Goal: Task Accomplishment & Management: Manage account settings

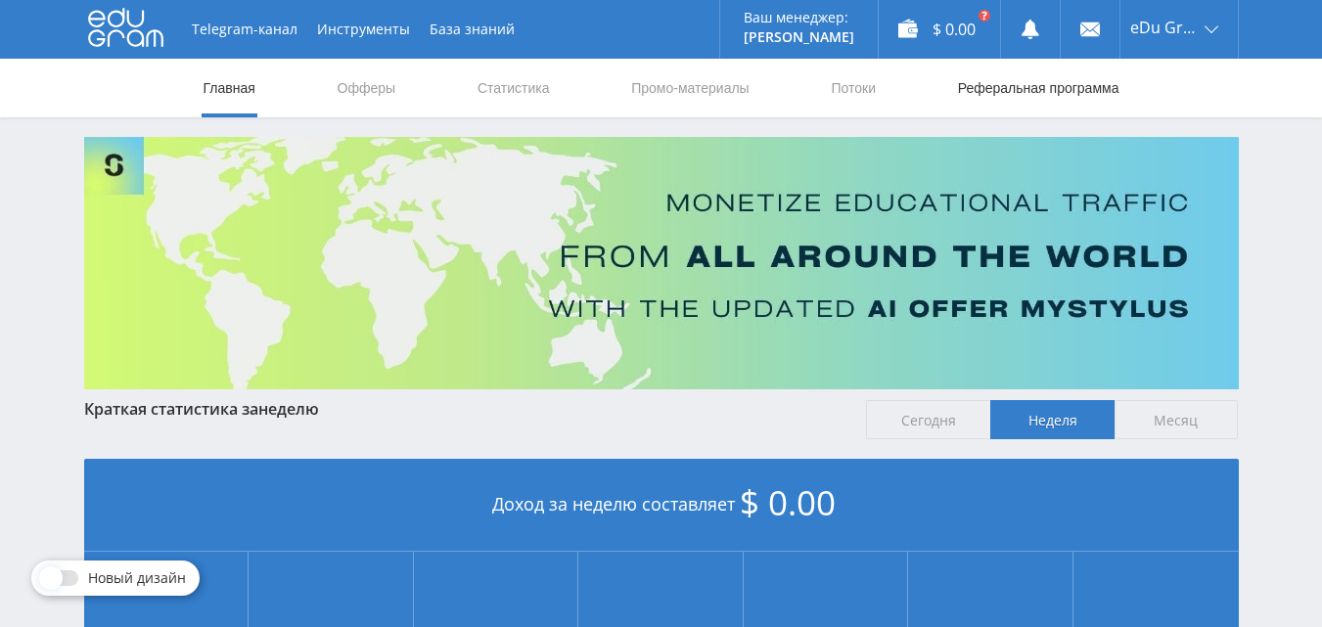
click at [973, 93] on link "Реферальная программа" at bounding box center [1038, 88] width 165 height 59
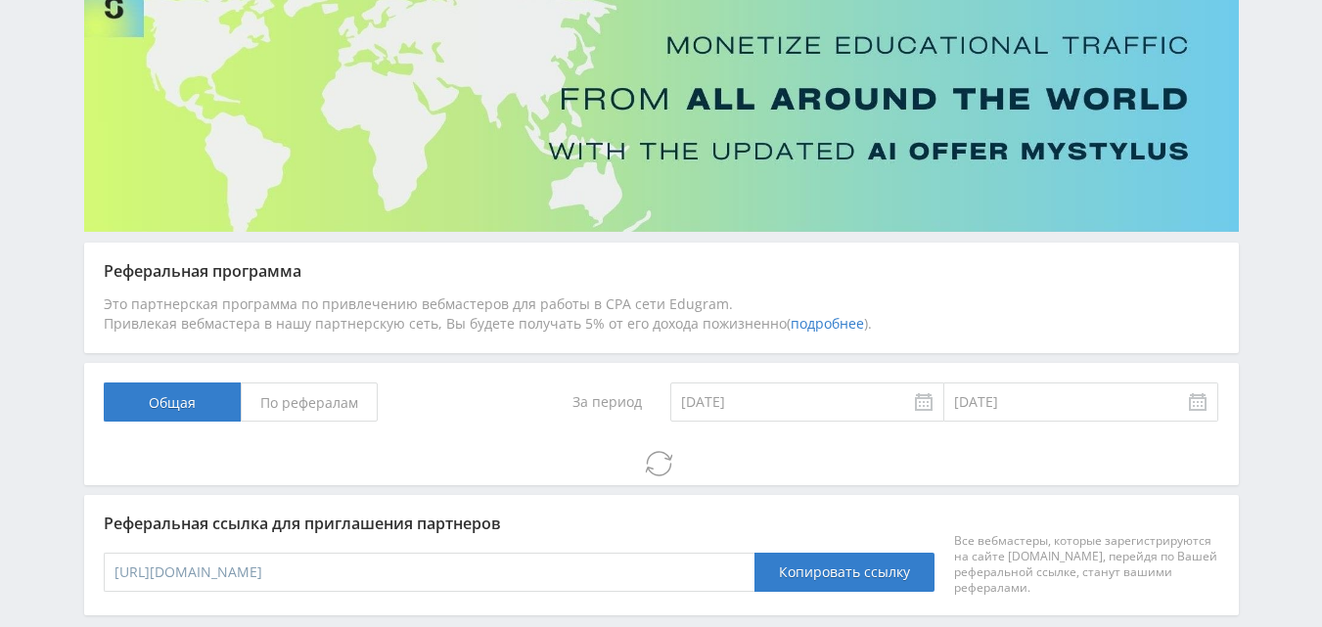
scroll to position [196, 0]
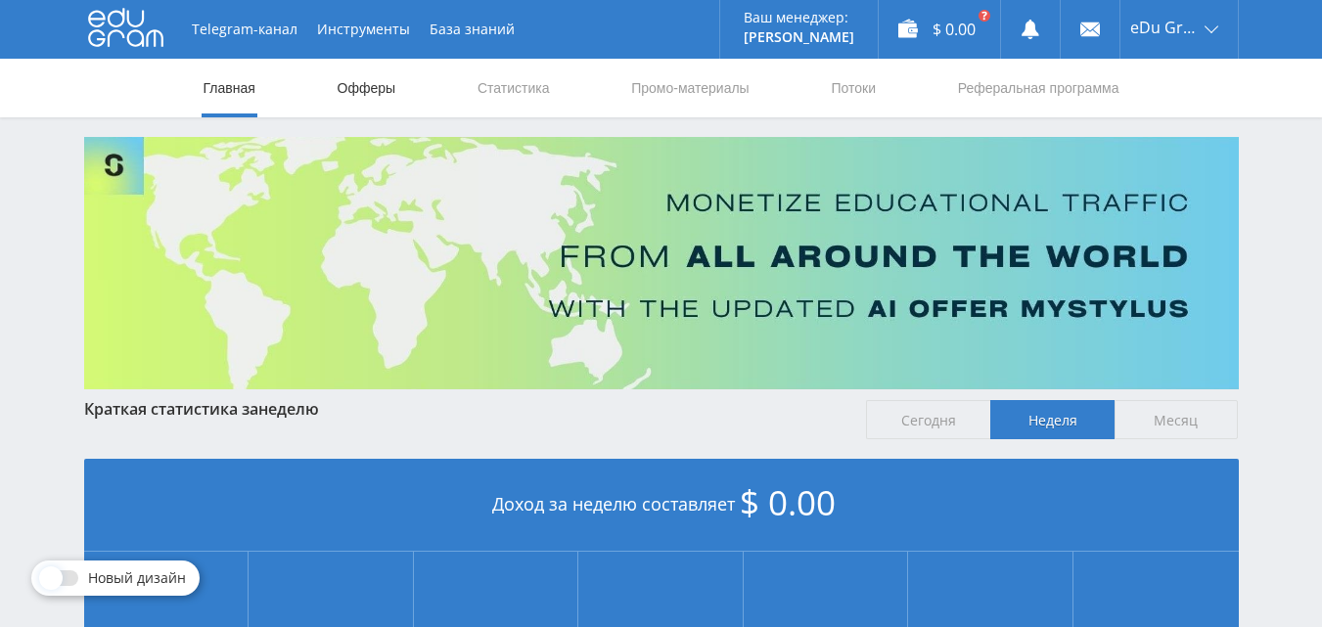
click at [363, 96] on link "Офферы" at bounding box center [367, 88] width 63 height 59
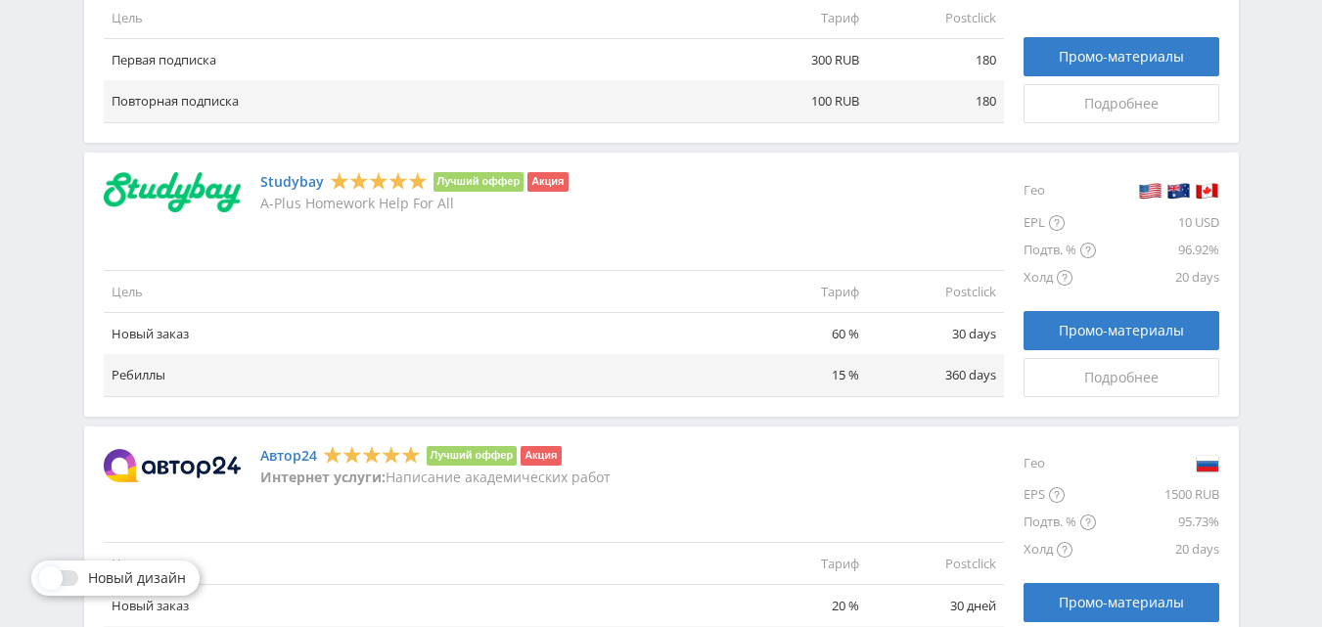
scroll to position [1480, 0]
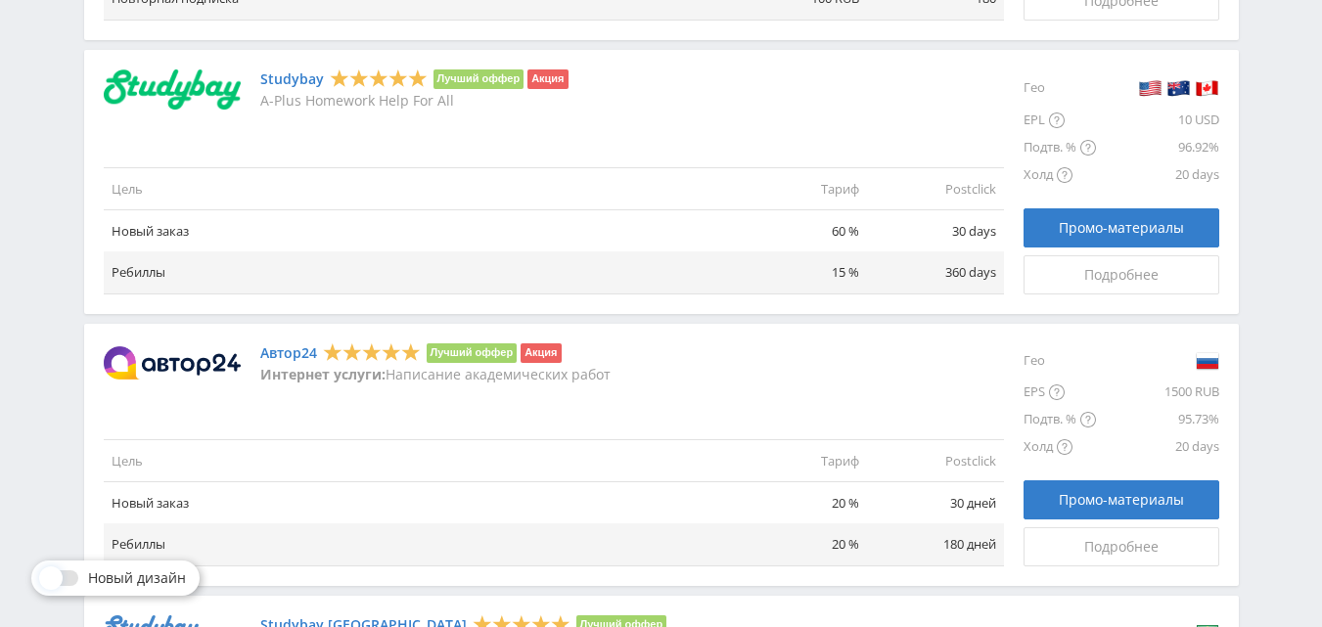
click at [281, 352] on link "Автор24" at bounding box center [288, 353] width 57 height 16
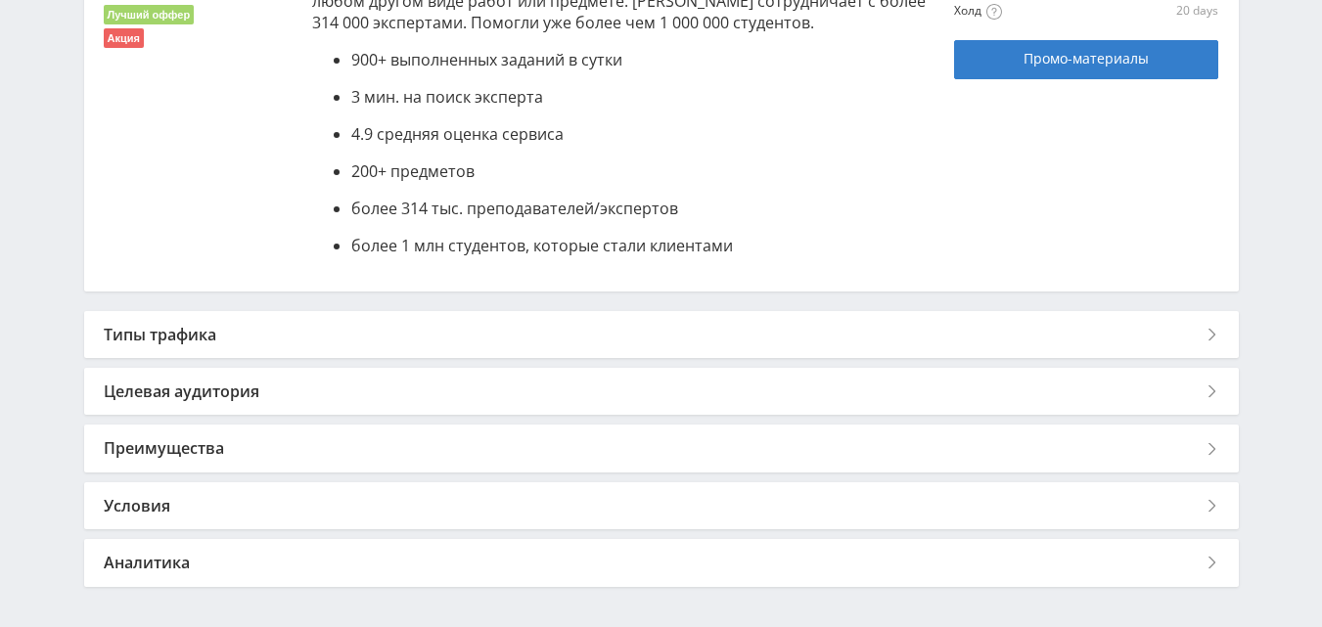
scroll to position [615, 0]
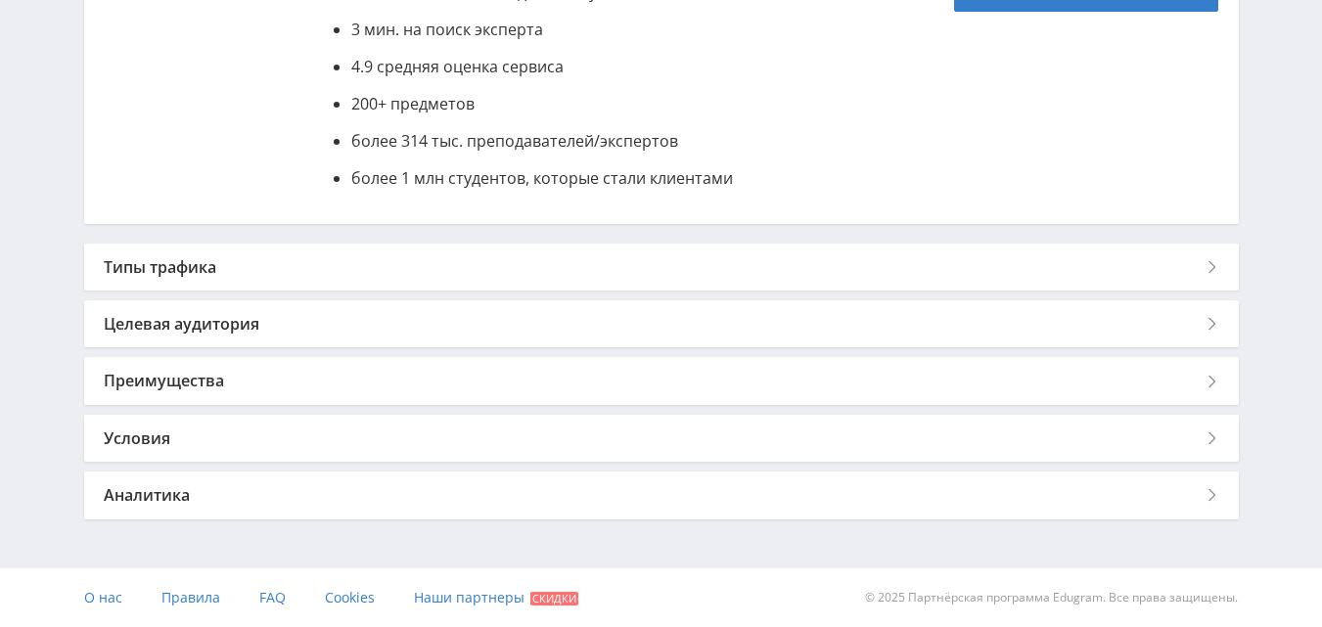
click at [167, 271] on div "Типы трафика" at bounding box center [661, 267] width 1154 height 47
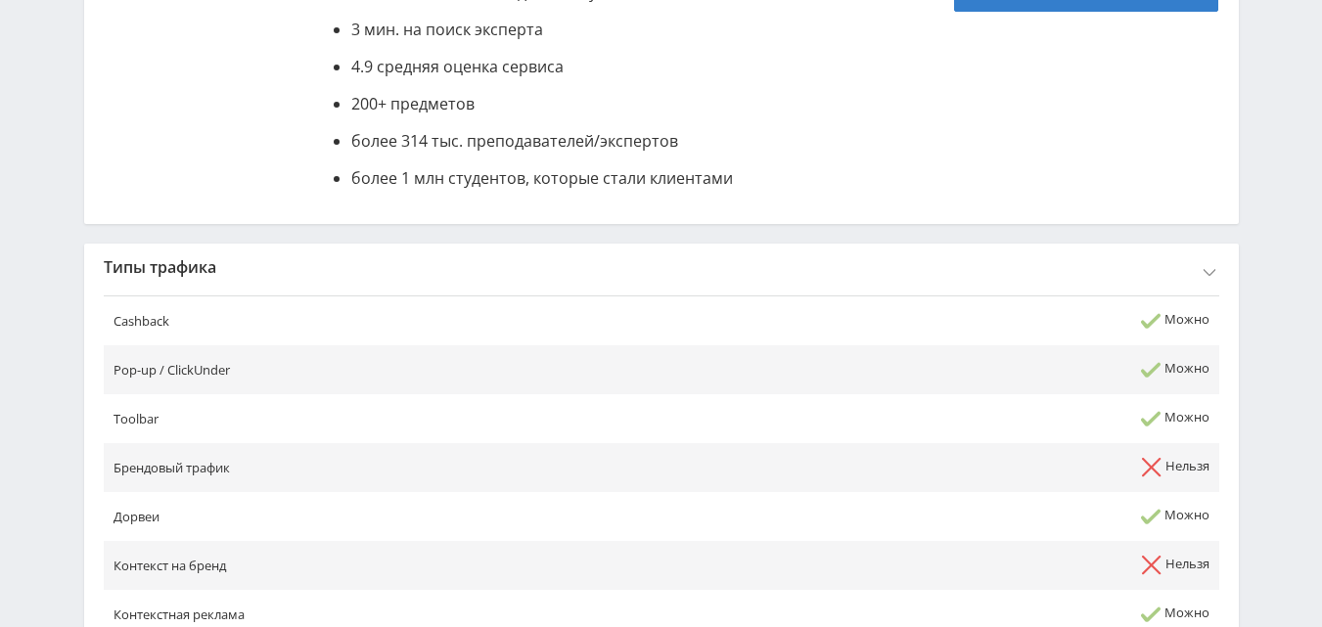
click at [164, 267] on div "Типы трафика" at bounding box center [661, 267] width 1154 height 47
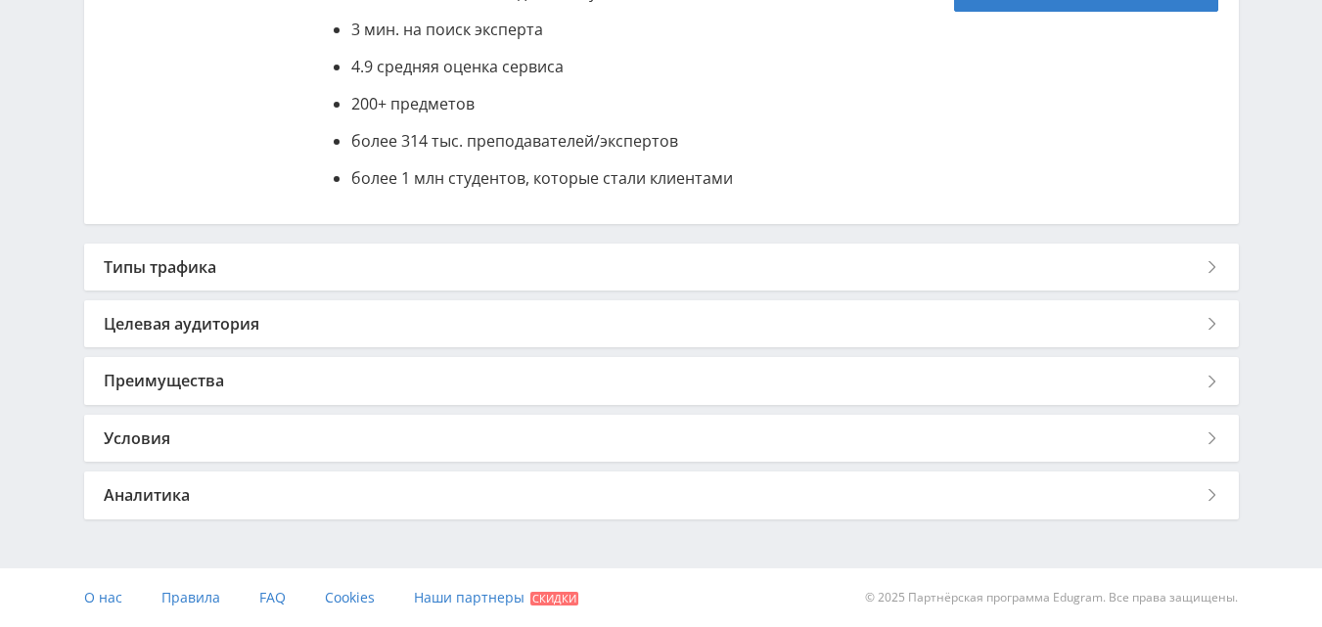
click at [131, 266] on div "Типы трафика" at bounding box center [661, 267] width 1154 height 47
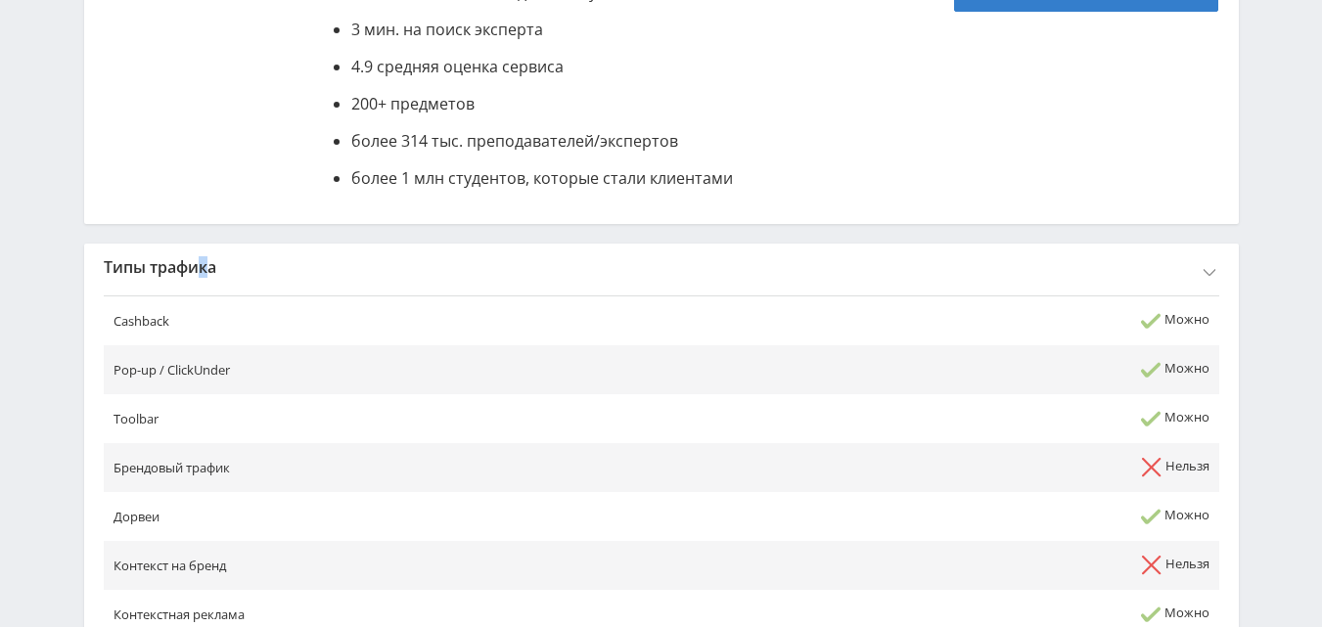
click at [203, 244] on div "Назад к списку офферов Автор24 Лучший оффер Акция Автор24 — самая большая в Рос…" at bounding box center [661, 483] width 1154 height 1397
click at [175, 278] on div "Типы трафика" at bounding box center [661, 267] width 1154 height 47
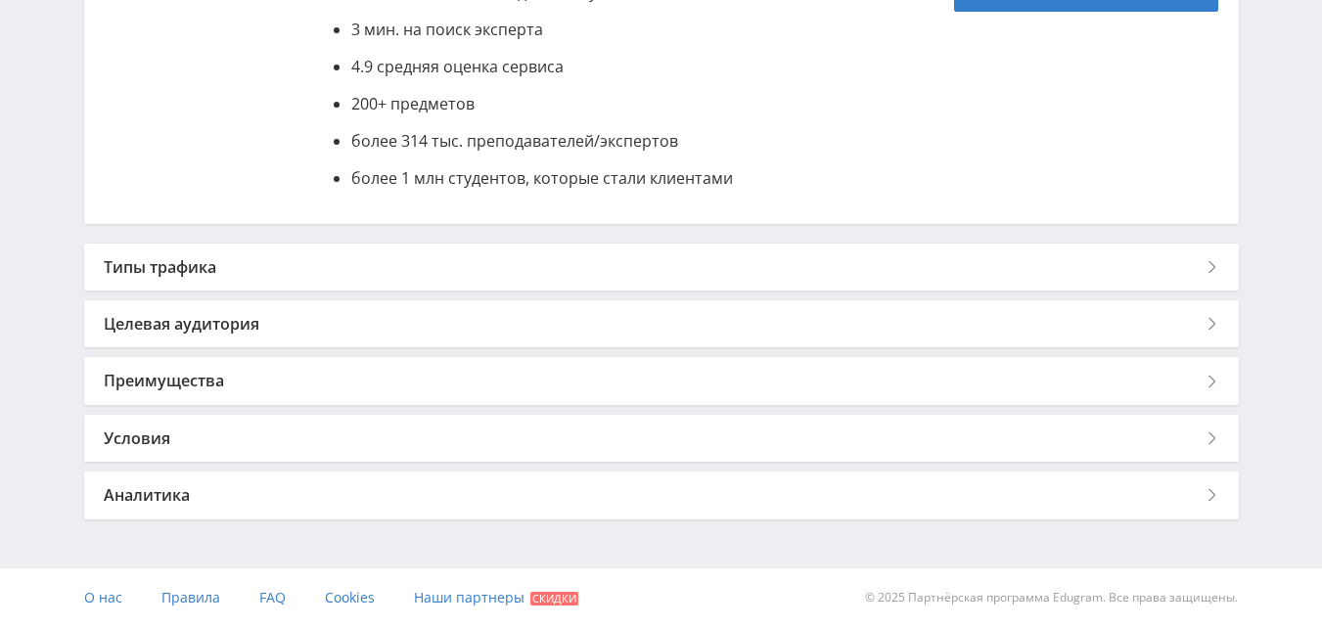
click at [144, 444] on div "Условия" at bounding box center [661, 438] width 1154 height 47
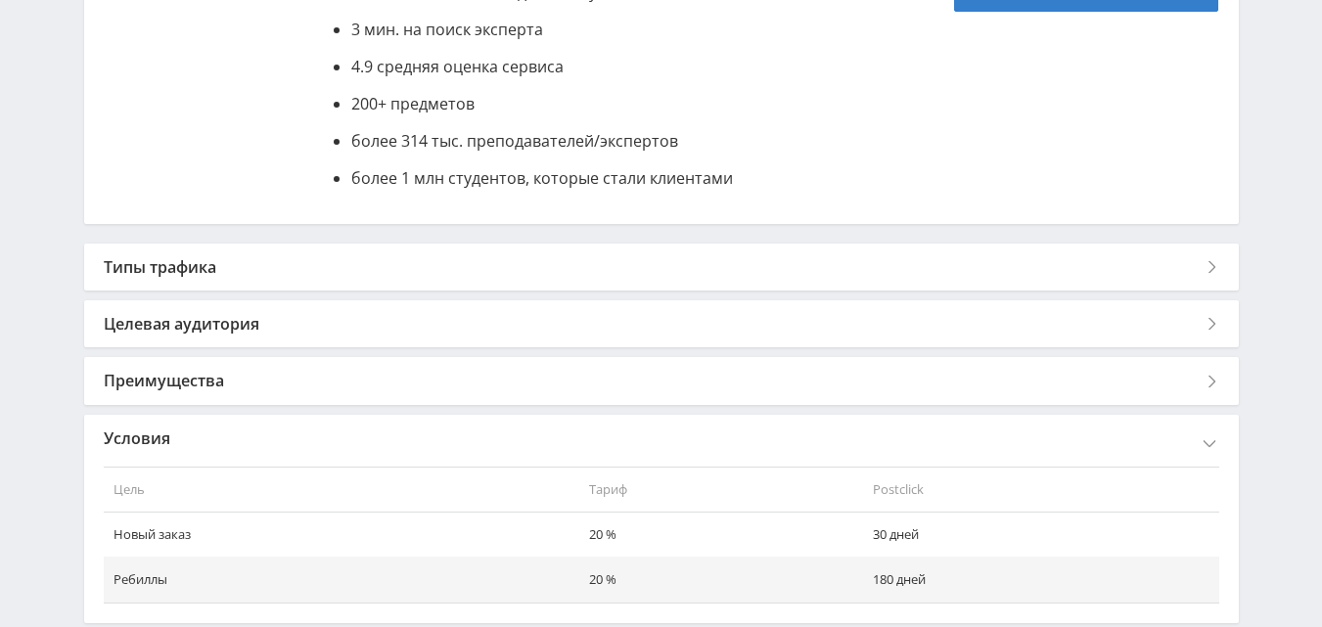
click at [154, 437] on div "Условия" at bounding box center [661, 438] width 1154 height 47
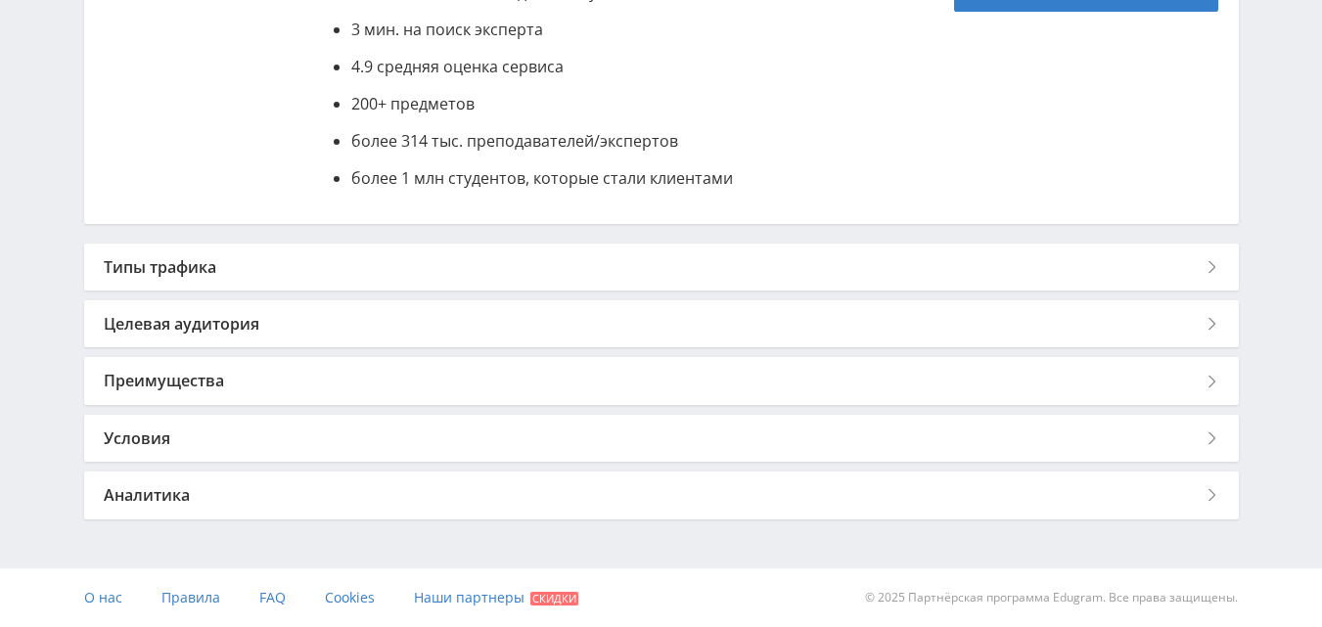
click at [181, 384] on div "Преимущества" at bounding box center [661, 380] width 1154 height 47
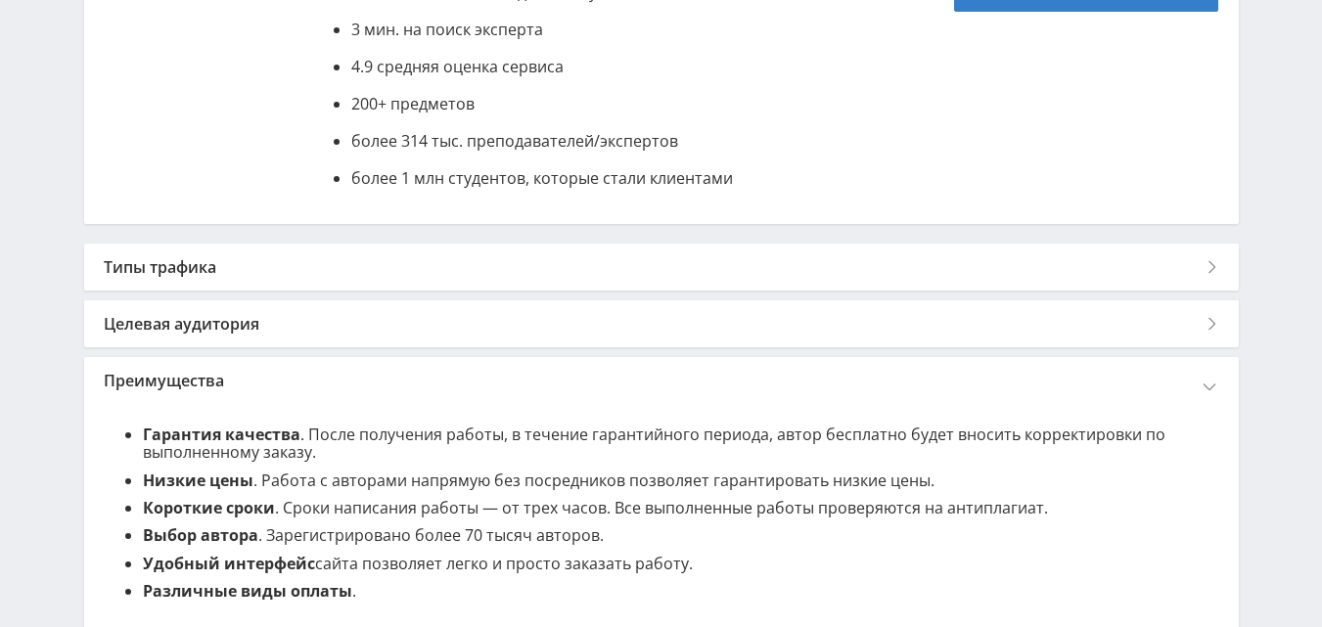
click at [181, 383] on div "Преимущества" at bounding box center [661, 380] width 1154 height 47
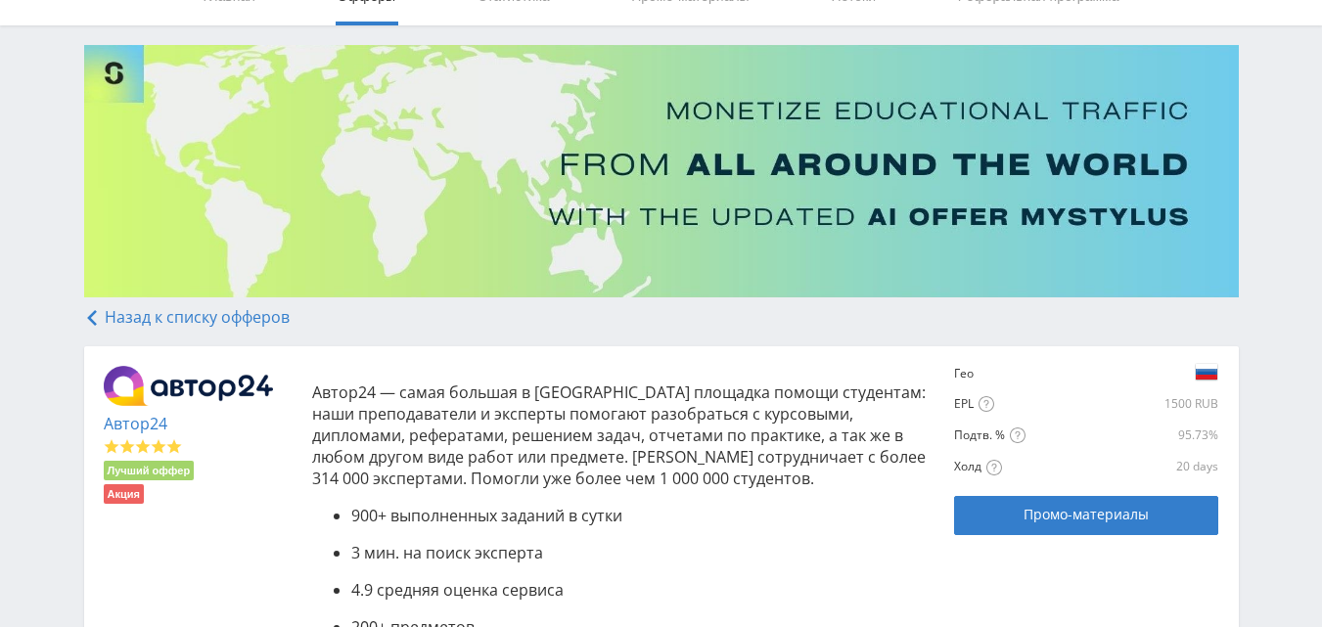
scroll to position [98, 0]
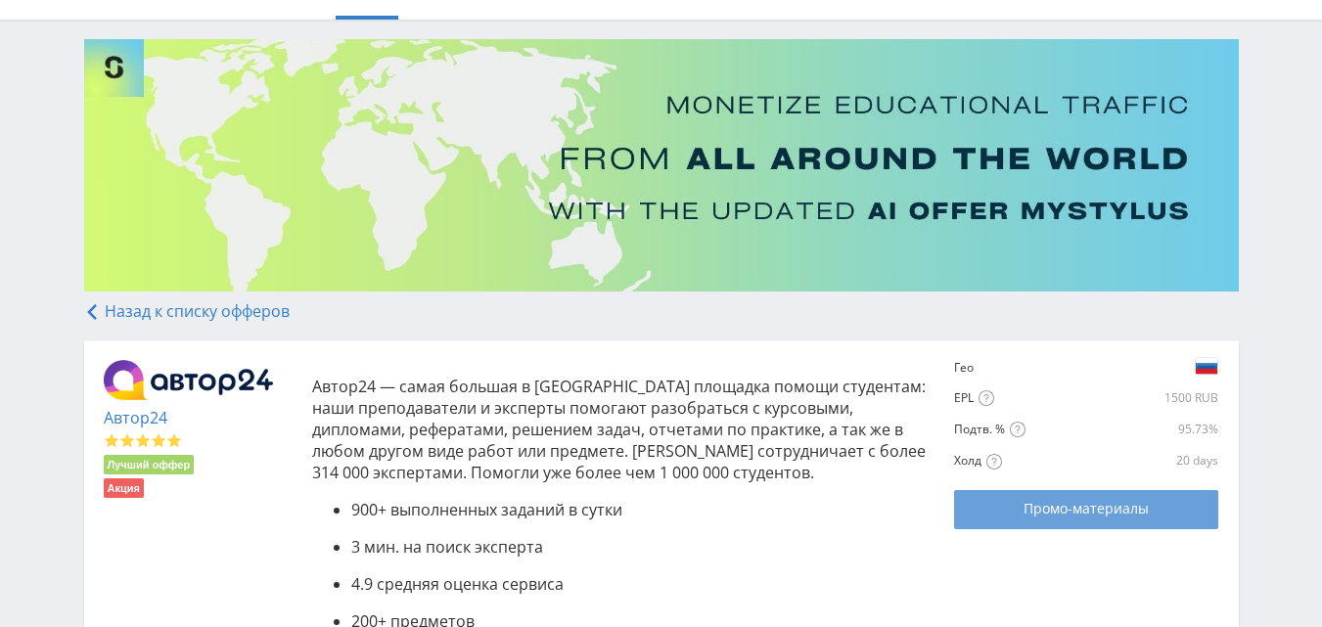
click at [1074, 503] on span "Промо-материалы" at bounding box center [1085, 509] width 125 height 16
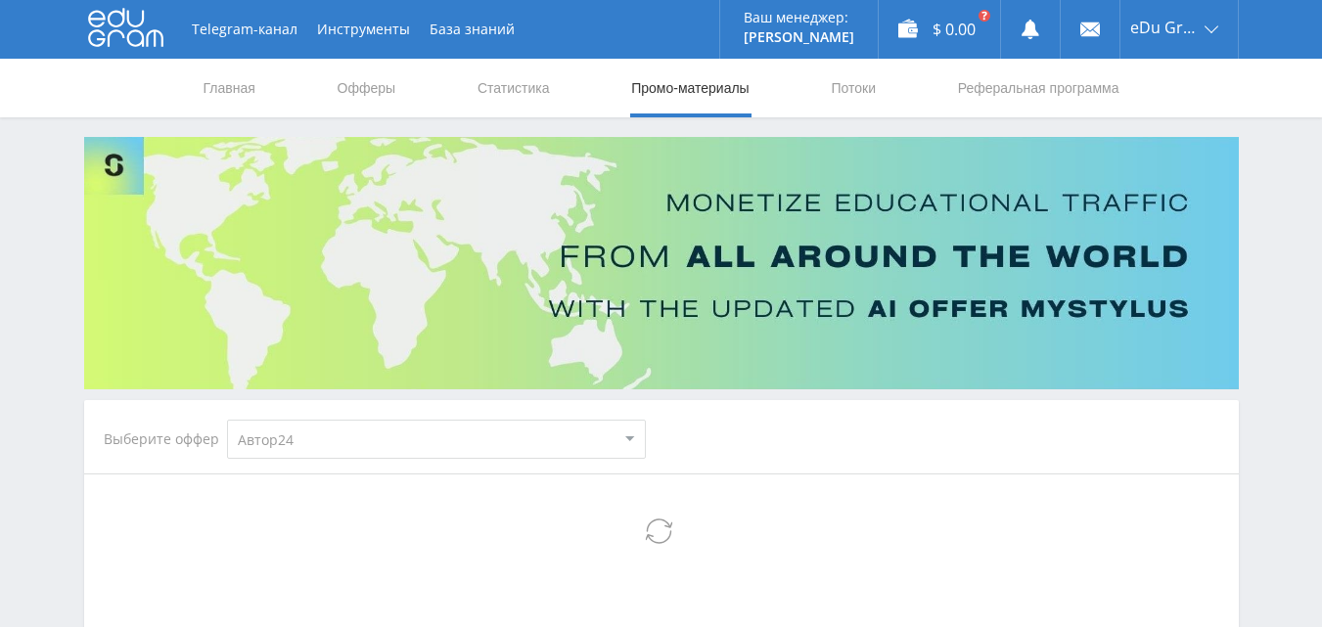
select select "1"
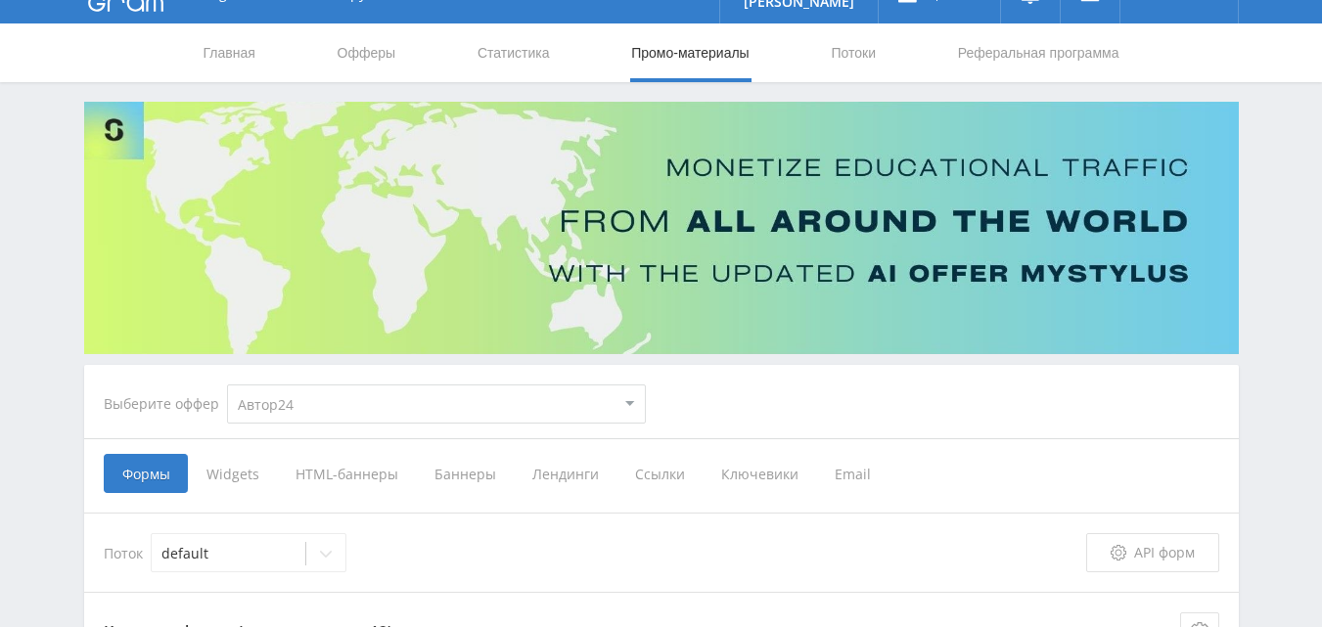
scroll to position [98, 0]
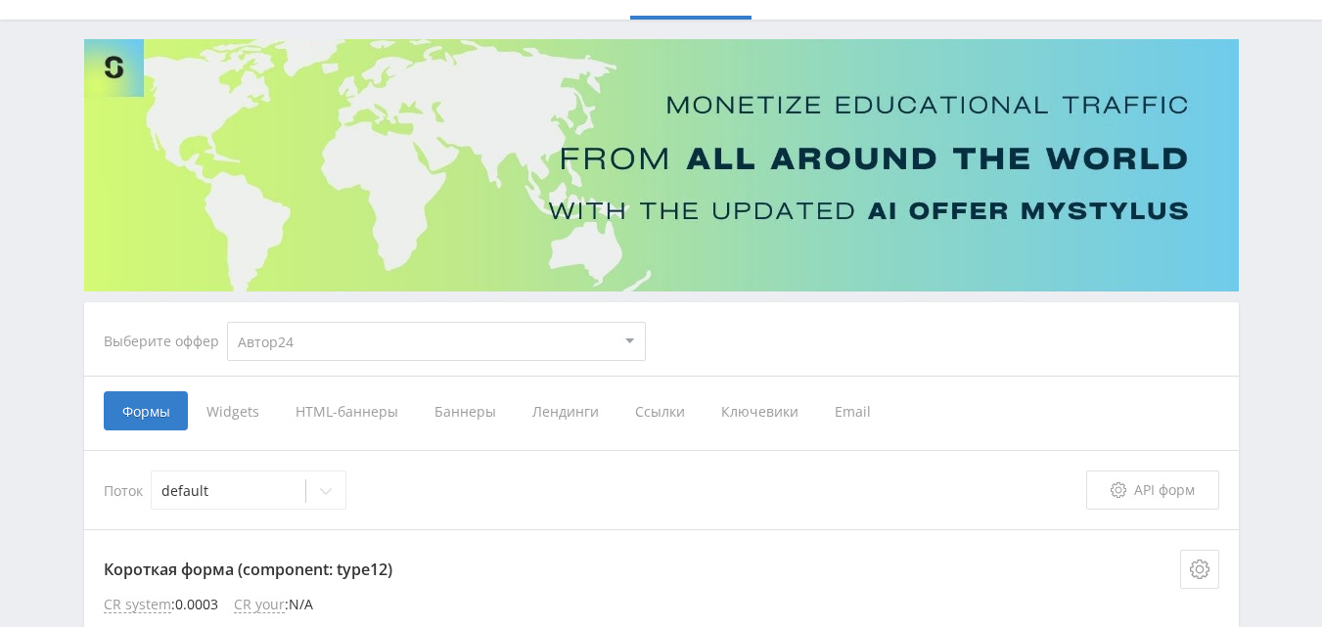
click at [667, 421] on span "Ссылки" at bounding box center [659, 410] width 86 height 39
click at [0, 0] on input "Ссылки" at bounding box center [0, 0] width 0 height 0
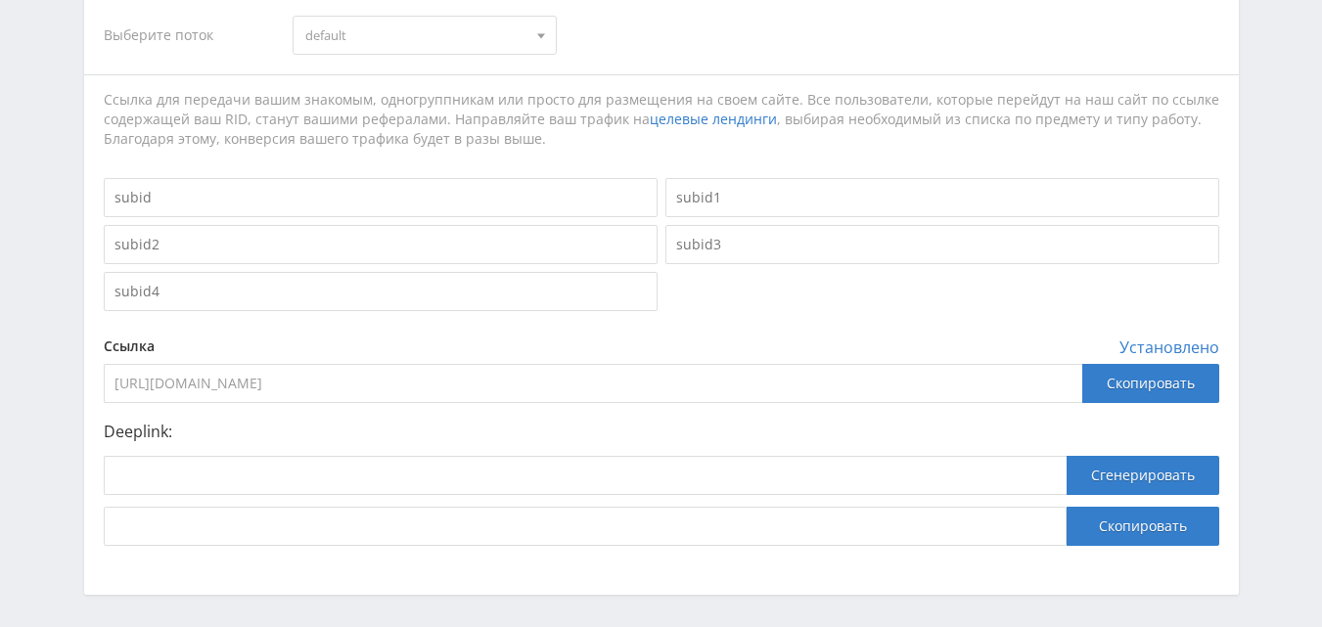
scroll to position [628, 0]
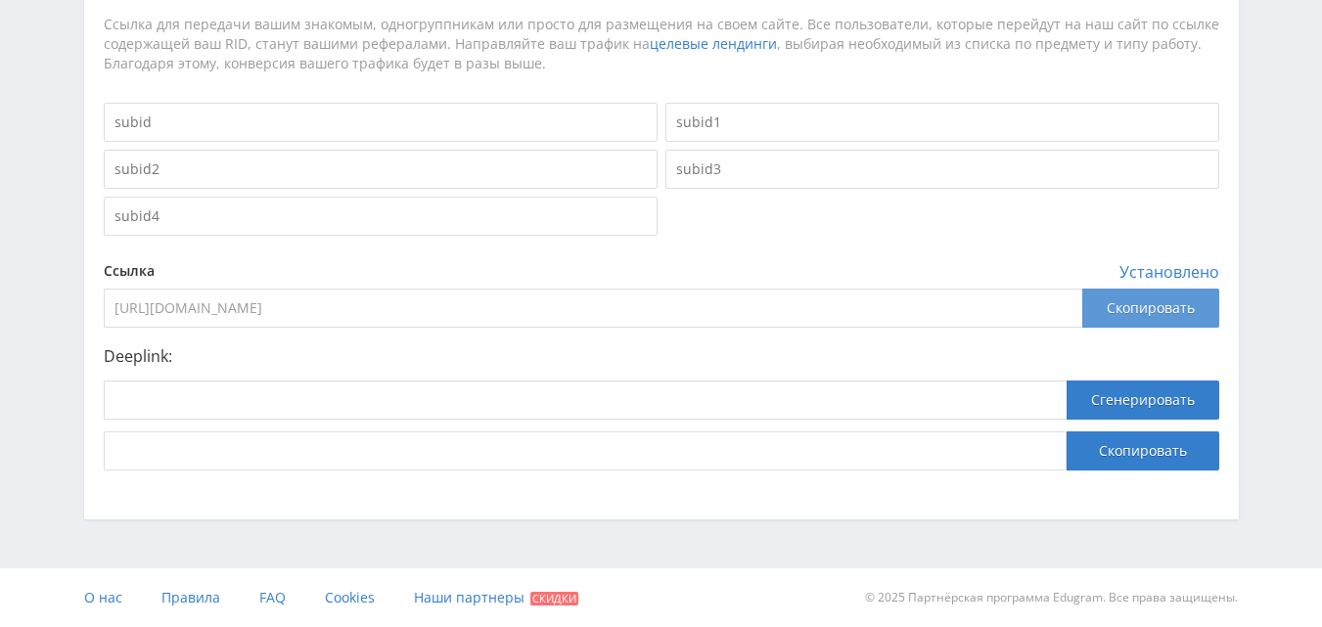
click at [1124, 310] on div "Скопировать" at bounding box center [1150, 308] width 137 height 39
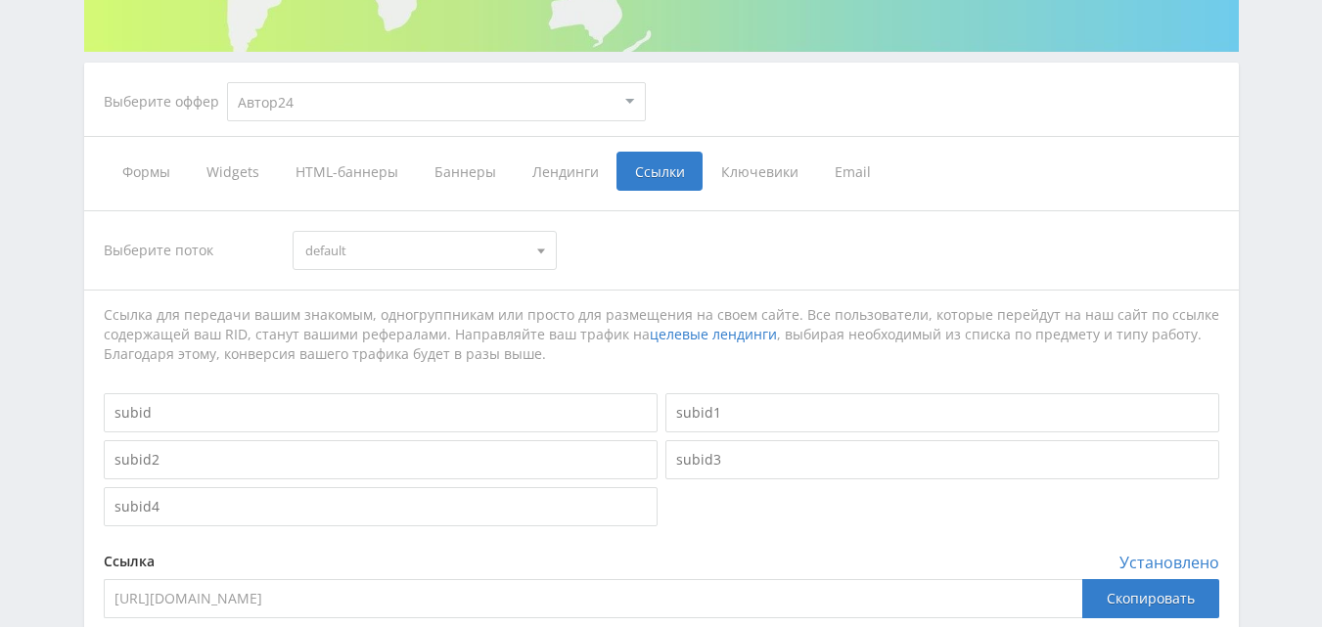
scroll to position [0, 0]
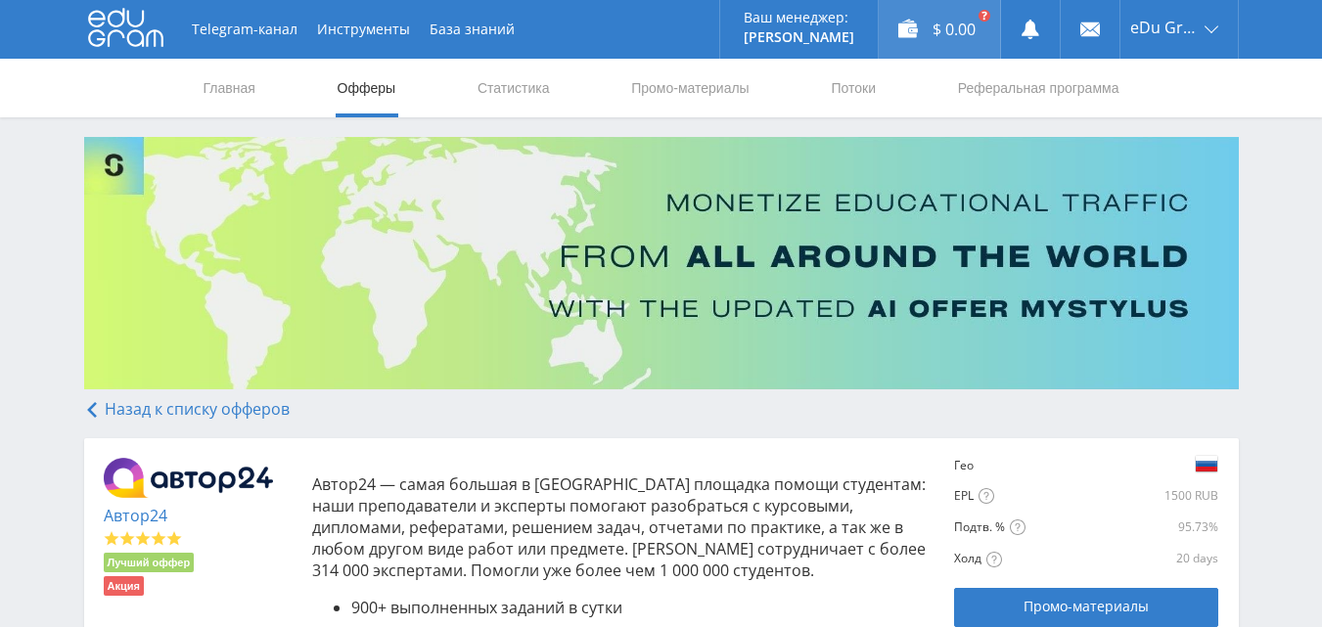
click at [939, 36] on div "$ 0.00" at bounding box center [939, 29] width 121 height 59
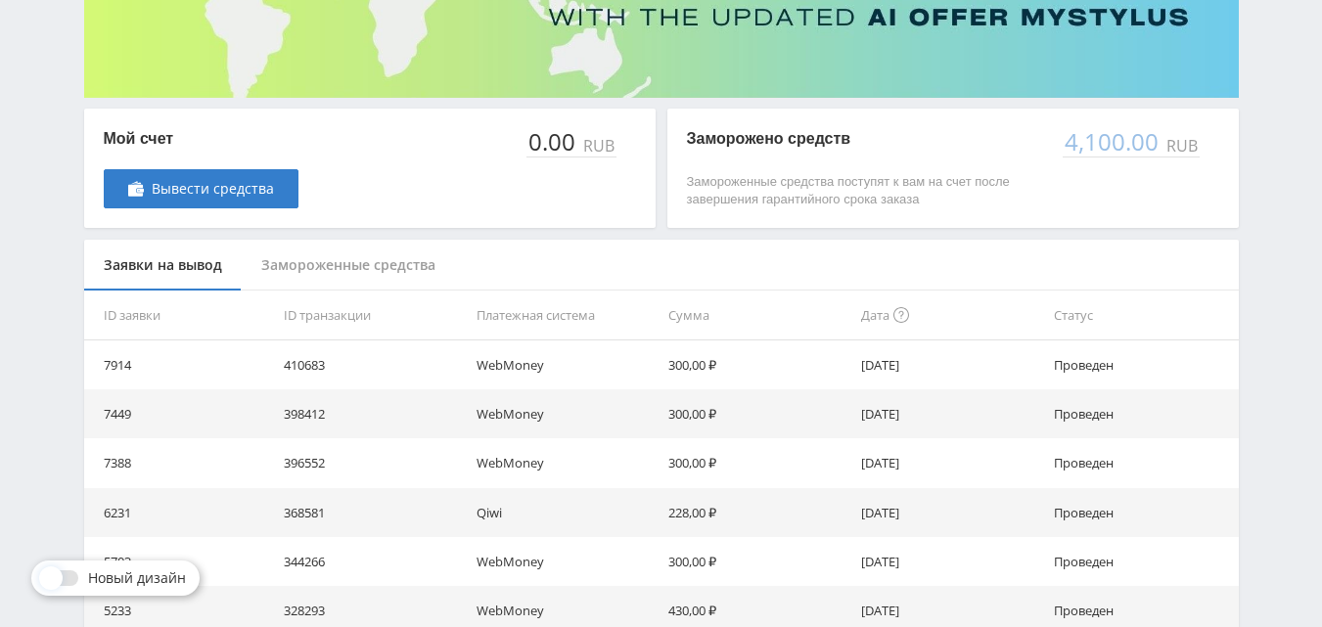
scroll to position [293, 0]
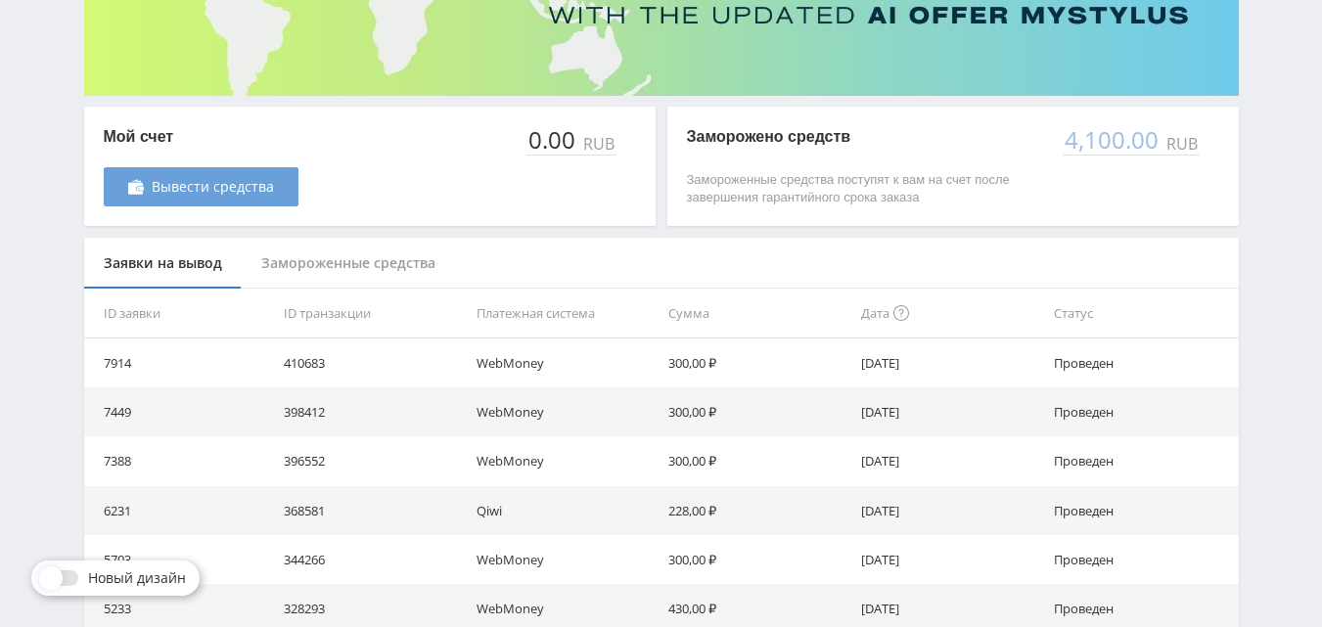
click at [214, 191] on span "Вывести средства" at bounding box center [213, 187] width 122 height 16
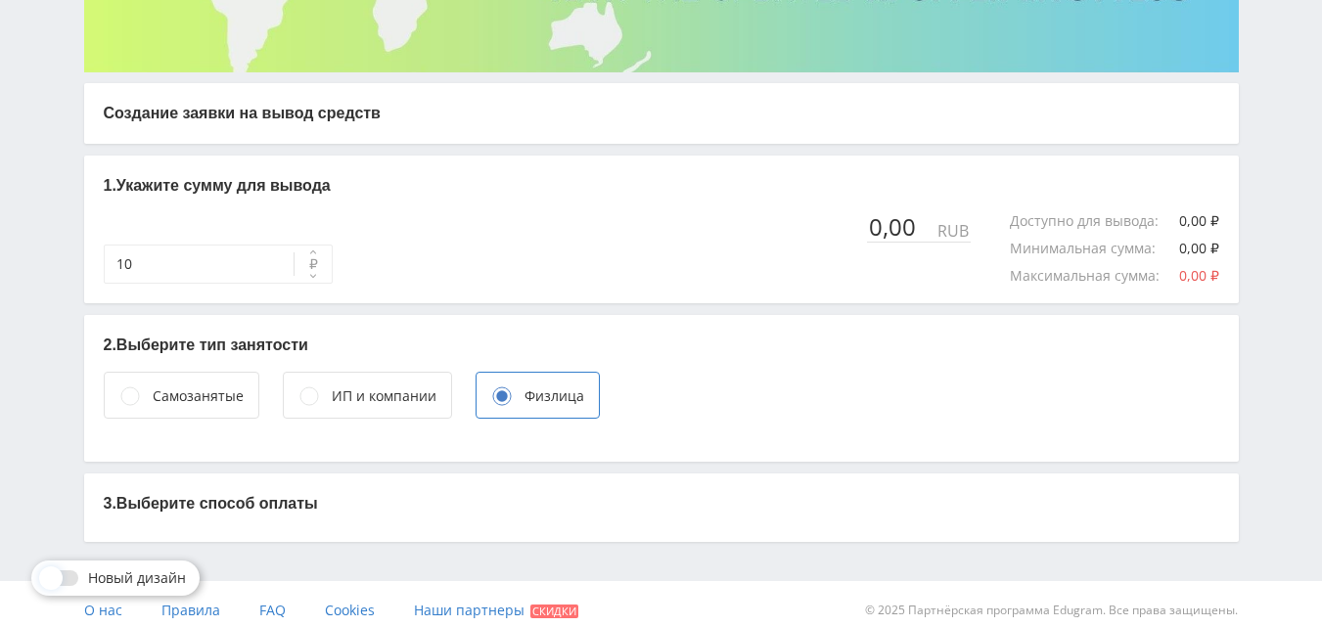
scroll to position [330, 0]
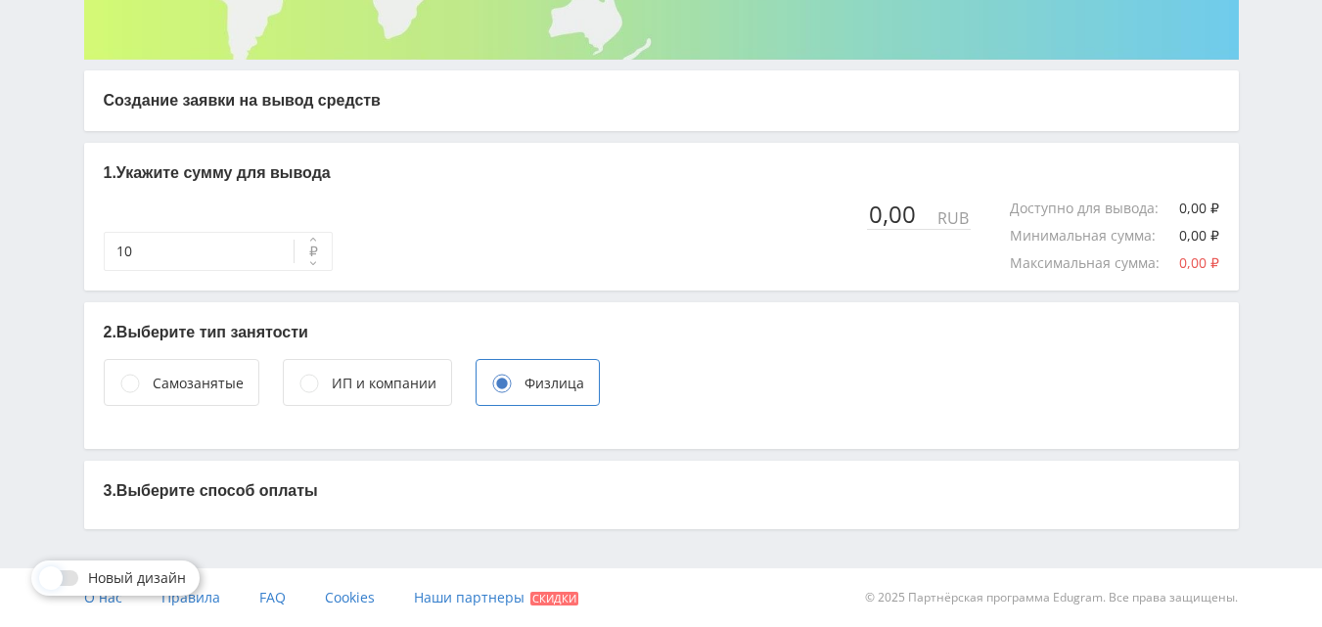
click at [134, 389] on circle at bounding box center [129, 384] width 18 height 18
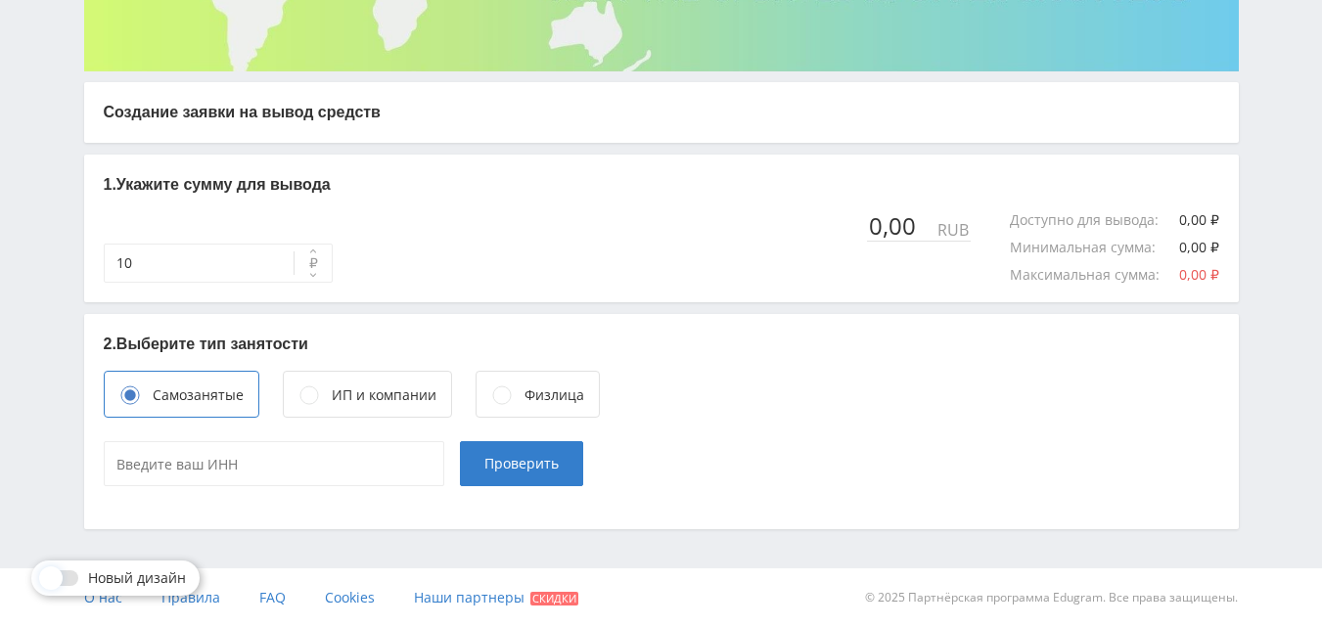
click at [313, 404] on icon at bounding box center [309, 395] width 20 height 20
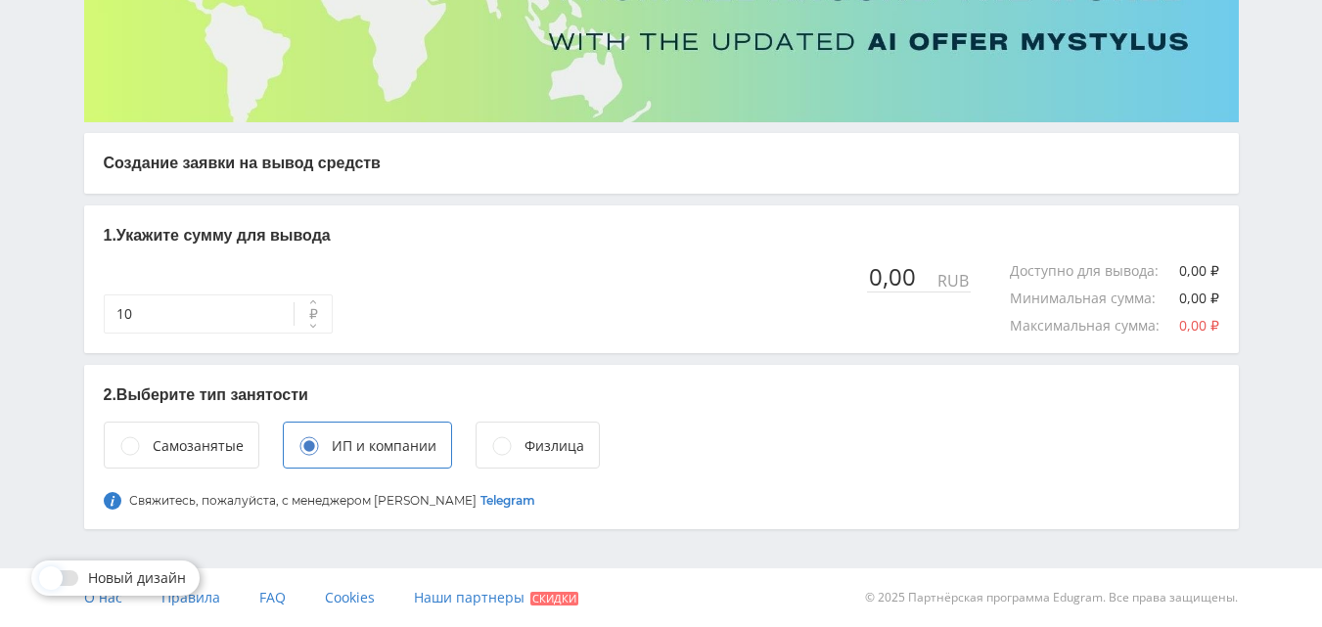
click at [515, 445] on div "Физлица" at bounding box center [537, 445] width 124 height 47
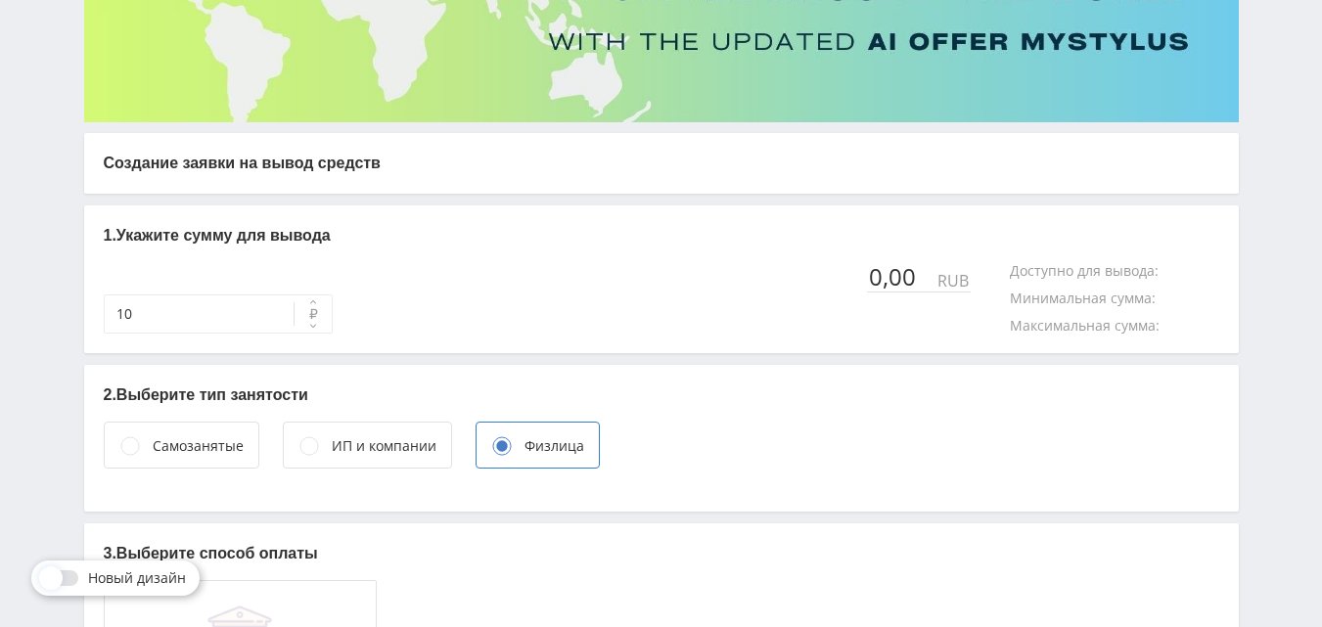
scroll to position [330, 0]
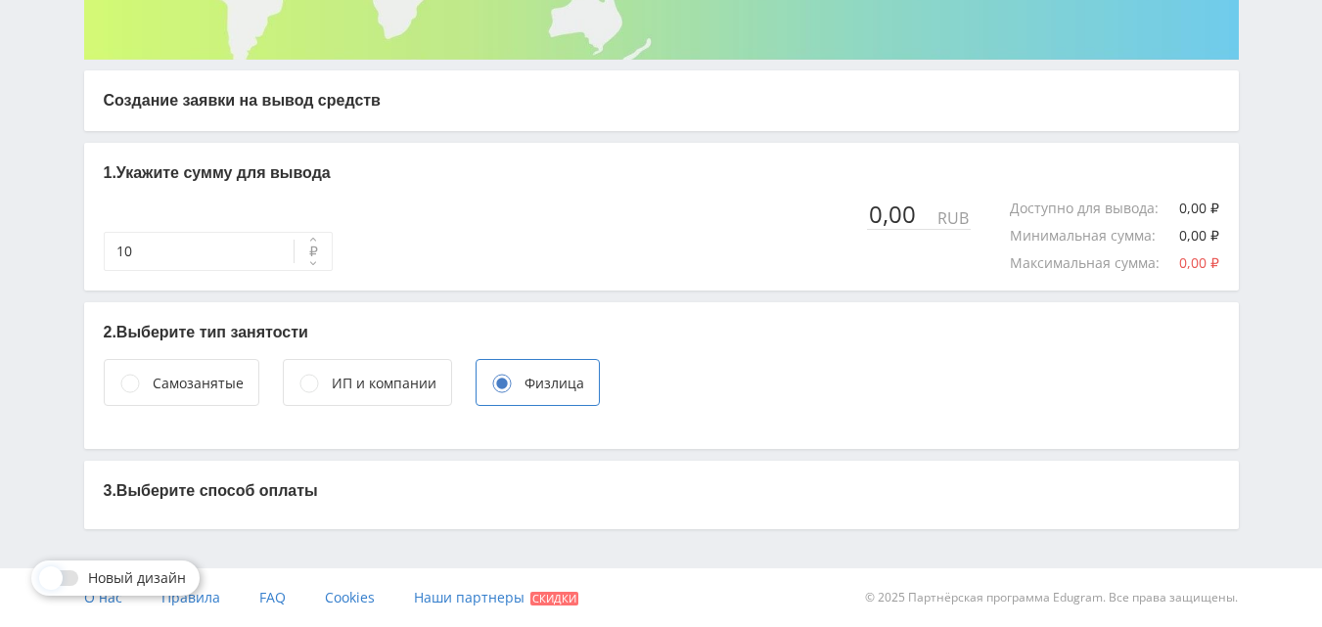
click at [235, 493] on p "3. Выберите способ оплаты" at bounding box center [661, 491] width 1115 height 22
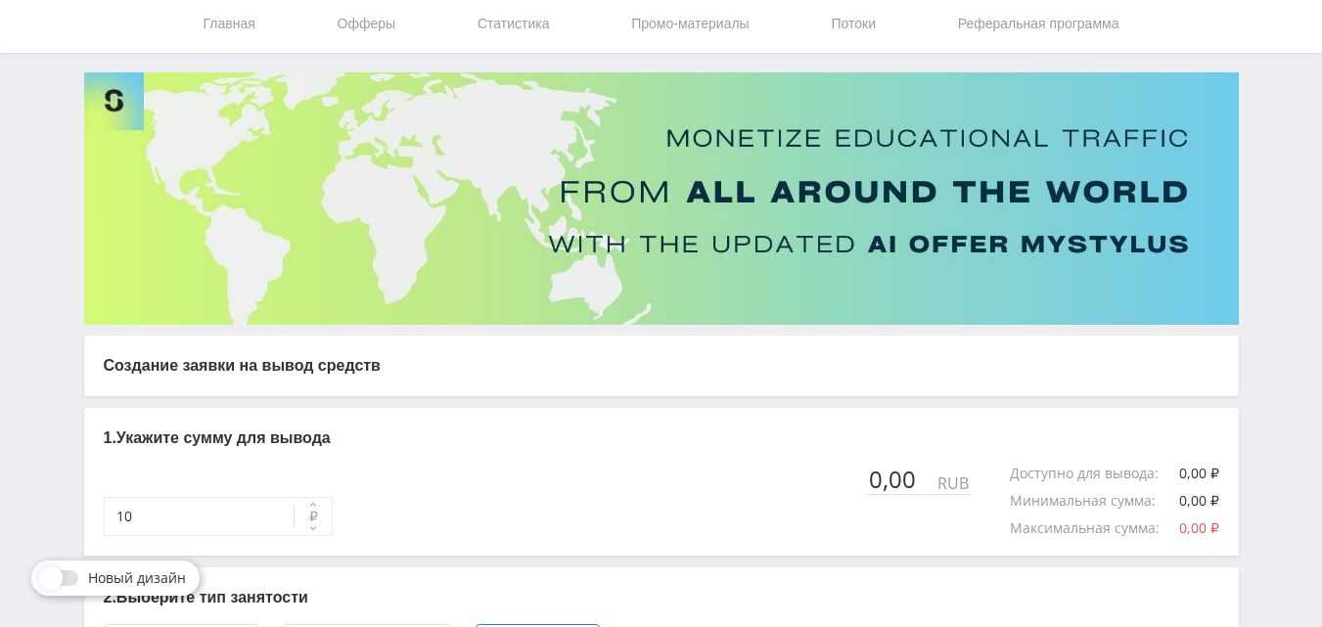
scroll to position [0, 0]
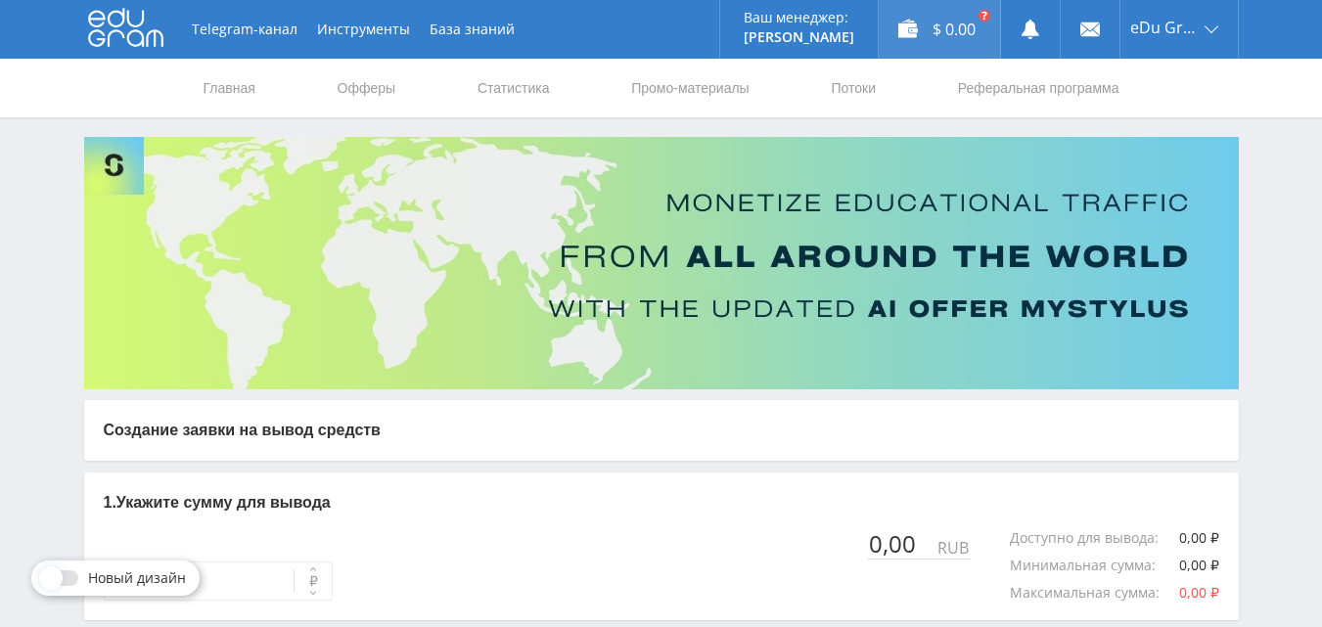
click at [961, 37] on div "$ 0.00" at bounding box center [939, 29] width 121 height 59
